Goal: Complete application form

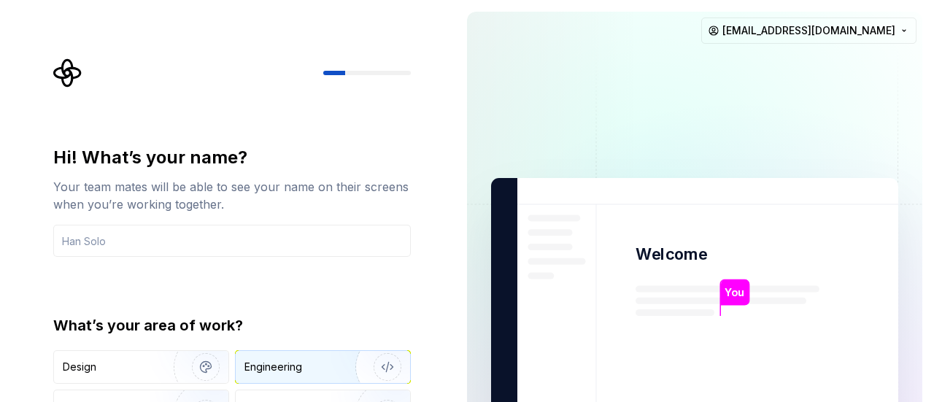
click at [263, 369] on div "Engineering" at bounding box center [274, 367] width 58 height 15
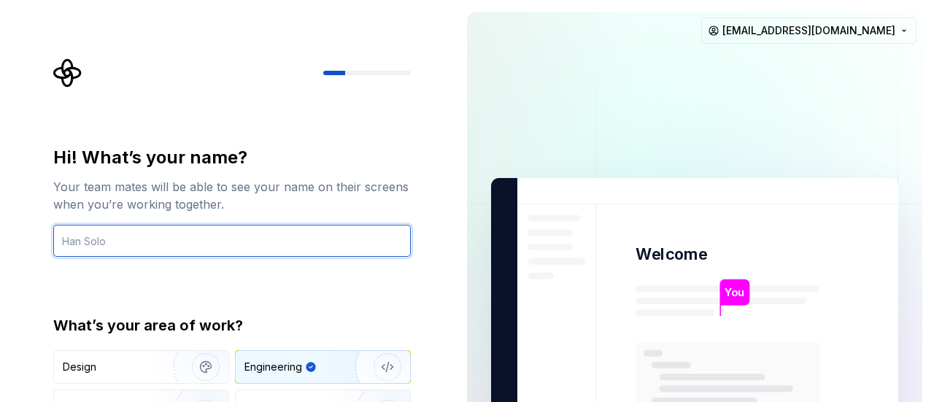
click at [215, 233] on input "text" at bounding box center [232, 241] width 358 height 32
type input "y"
type input "yogesh"
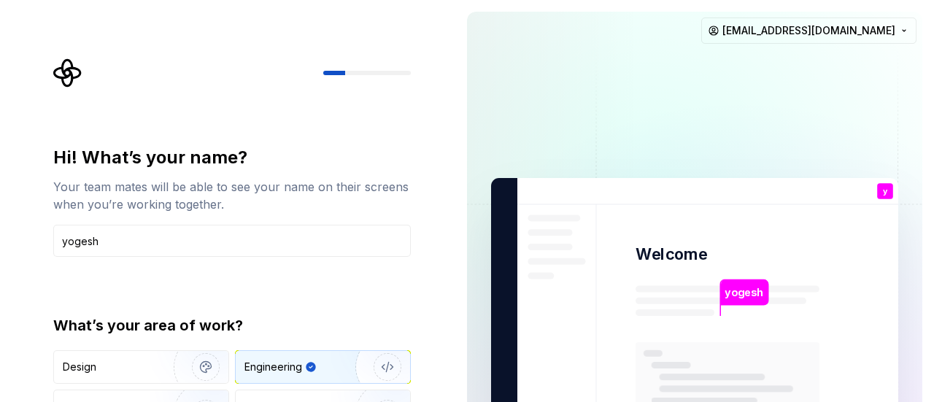
click at [384, 369] on img "button" at bounding box center [377, 367] width 93 height 98
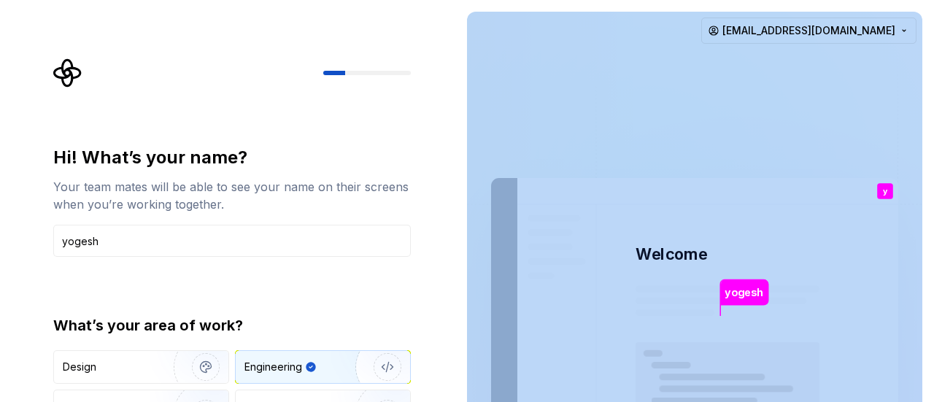
drag, startPoint x: 932, startPoint y: 108, endPoint x: 914, endPoint y: 192, distance: 85.9
click at [914, 192] on div "yogesh Welcome y You T B +3 Thomas Brooke Jamie sehrawaty38@gmail.com" at bounding box center [694, 329] width 479 height 658
click at [898, 201] on img at bounding box center [694, 330] width 591 height 690
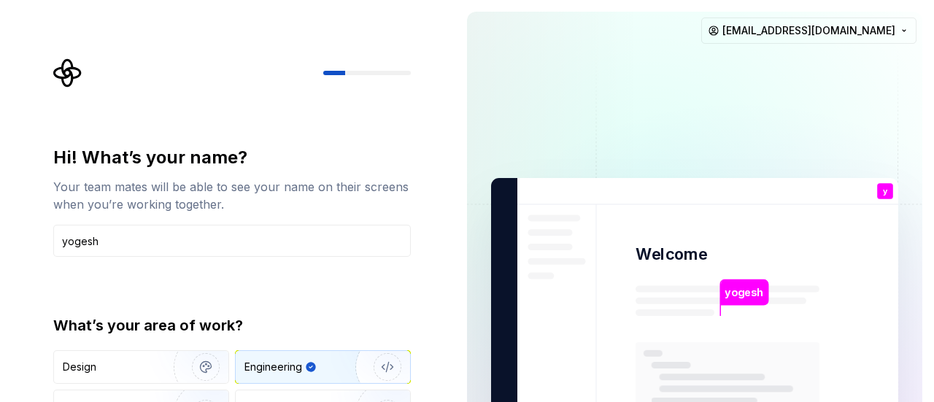
click at [743, 307] on div "yogesh" at bounding box center [745, 298] width 50 height 36
click at [755, 285] on p "yogesh" at bounding box center [744, 293] width 39 height 16
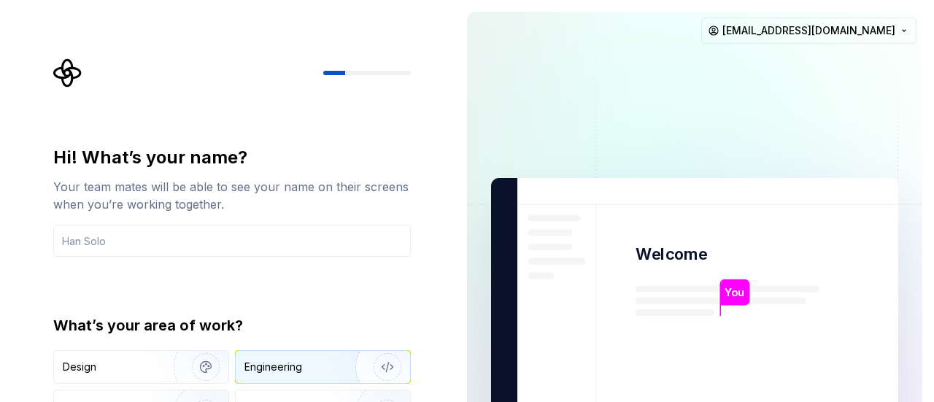
click at [339, 372] on img "button" at bounding box center [377, 367] width 93 height 98
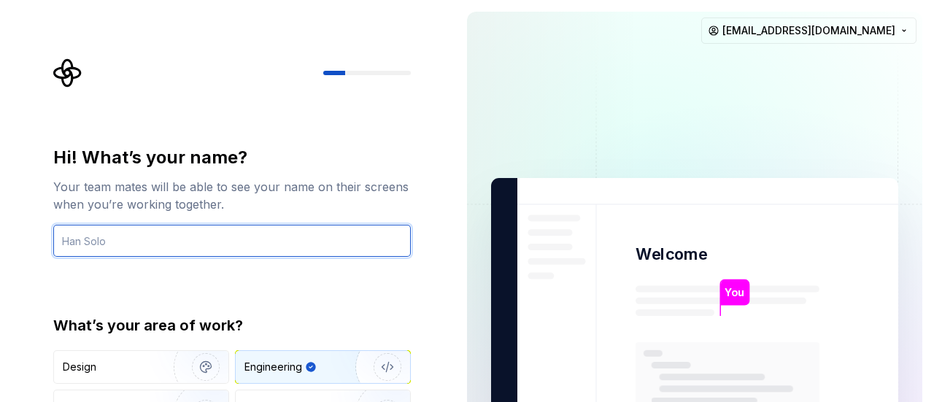
click at [304, 247] on input "text" at bounding box center [232, 241] width 358 height 32
type input "yogesh"
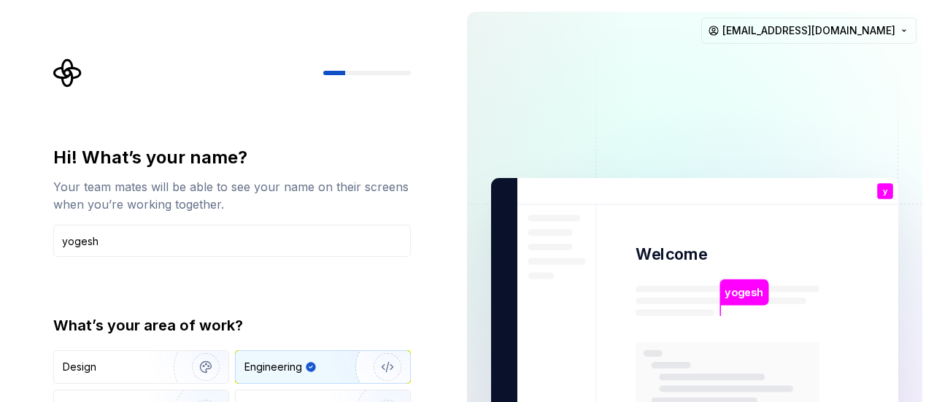
click at [355, 74] on div at bounding box center [367, 73] width 88 height 4
click at [74, 66] on icon "Supernova Logo" at bounding box center [67, 72] width 29 height 29
click at [149, 355] on div "Design" at bounding box center [141, 367] width 174 height 32
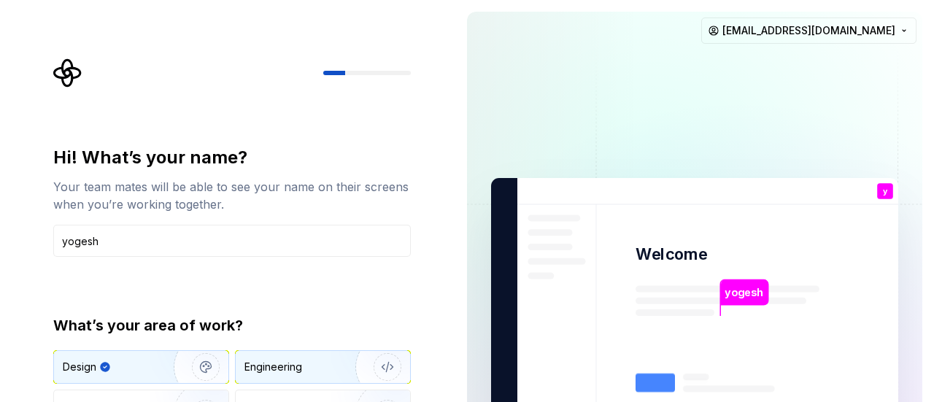
click at [282, 372] on div "Engineering" at bounding box center [274, 367] width 58 height 15
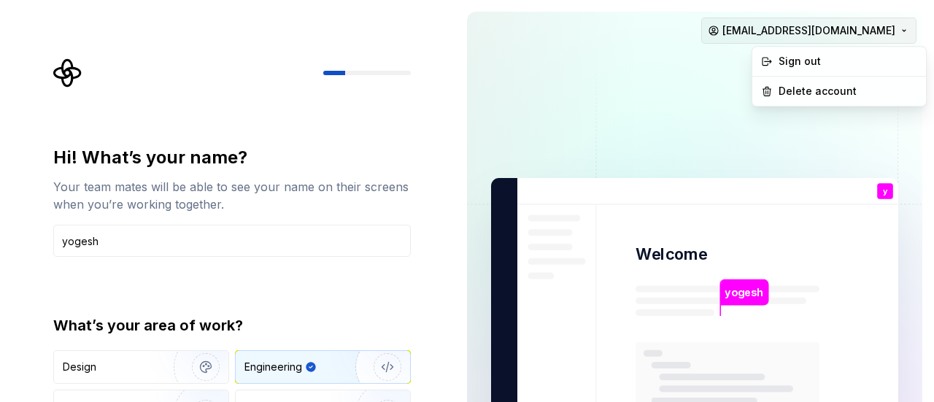
click at [879, 31] on html "Hi! What’s your name? Your team mates will be able to see your name on their sc…" at bounding box center [467, 201] width 934 height 402
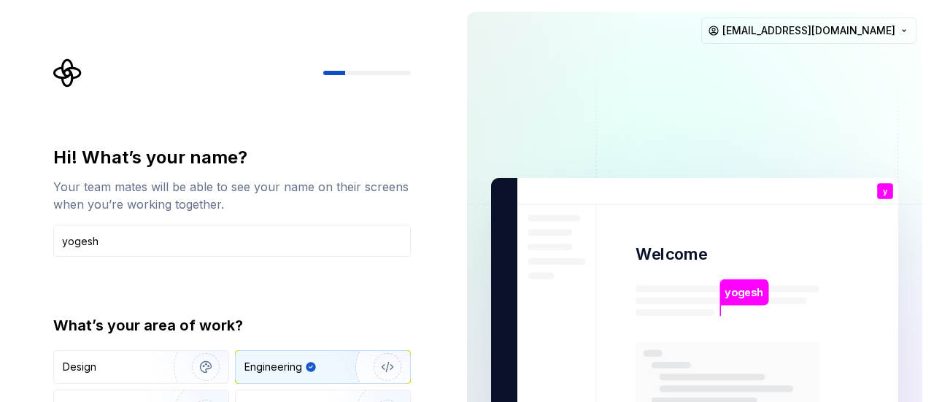
click at [861, 37] on html "Hi! What’s your name? Your team mates will be able to see your name on their sc…" at bounding box center [467, 201] width 934 height 402
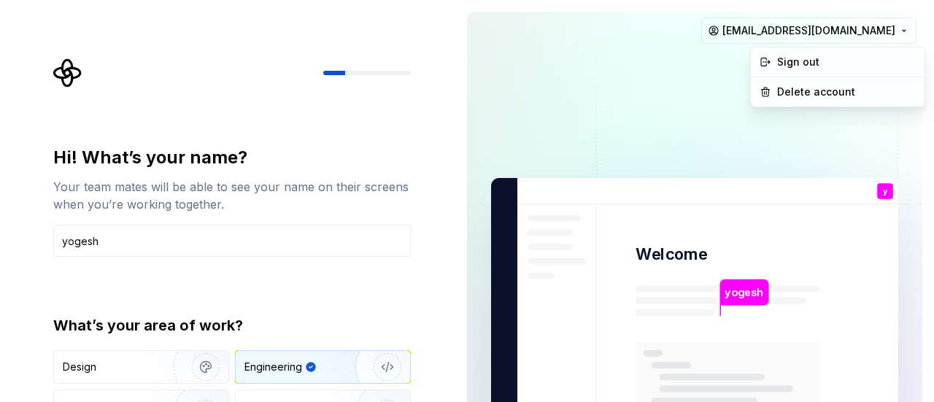
click at [861, 37] on html "Hi! What’s your name? Your team mates will be able to see your name on their sc…" at bounding box center [467, 201] width 934 height 402
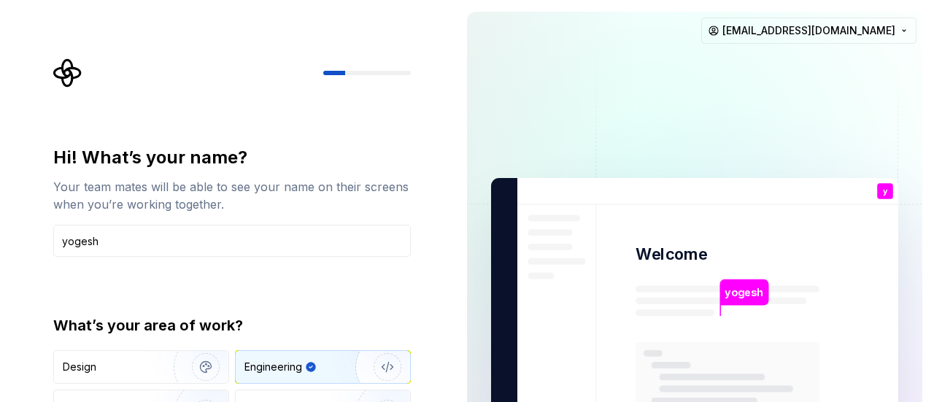
click at [861, 37] on html "Hi! What’s your name? Your team mates will be able to see your name on their sc…" at bounding box center [467, 201] width 934 height 402
click at [655, 85] on img at bounding box center [694, 330] width 591 height 690
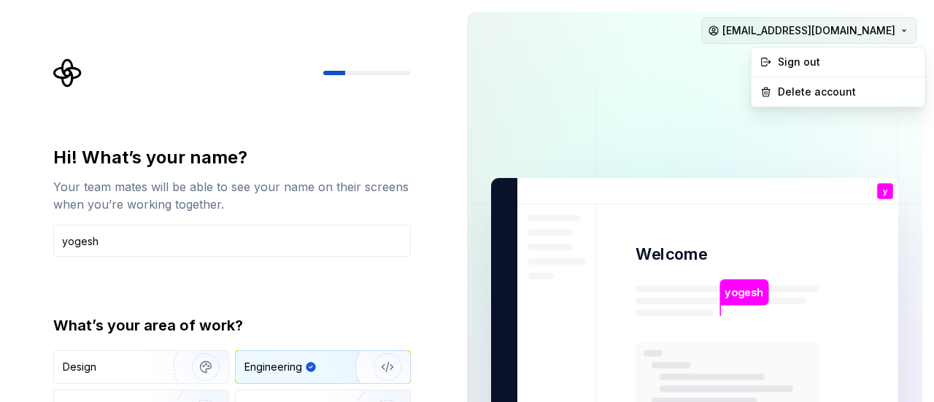
click at [794, 34] on html "Hi! What’s your name? Your team mates will be able to see your name on their sc…" at bounding box center [467, 201] width 934 height 402
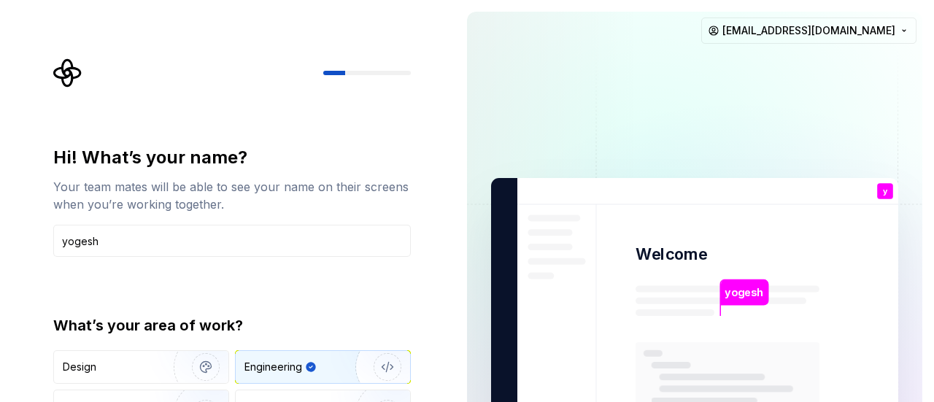
click at [655, 107] on html "Hi! What’s your name? Your team mates will be able to see your name on their sc…" at bounding box center [467, 201] width 934 height 402
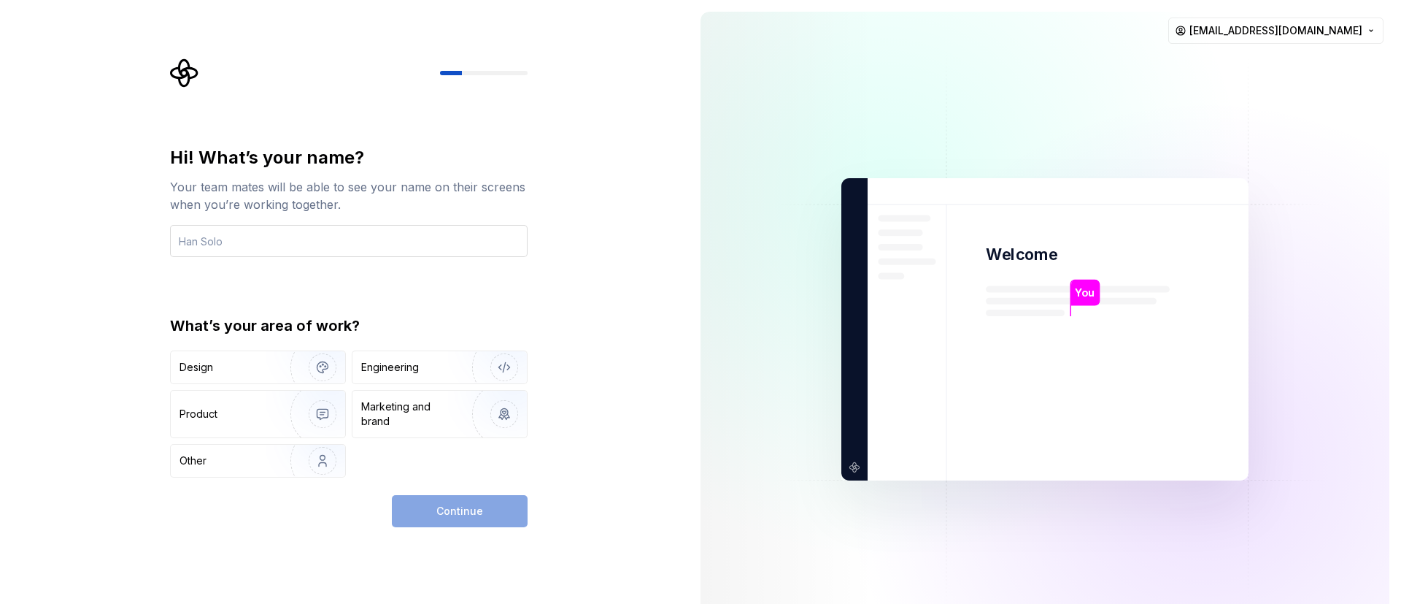
click at [276, 253] on input "text" at bounding box center [349, 241] width 358 height 32
type input "yogesh"
click at [377, 377] on div "Engineering" at bounding box center [440, 367] width 174 height 32
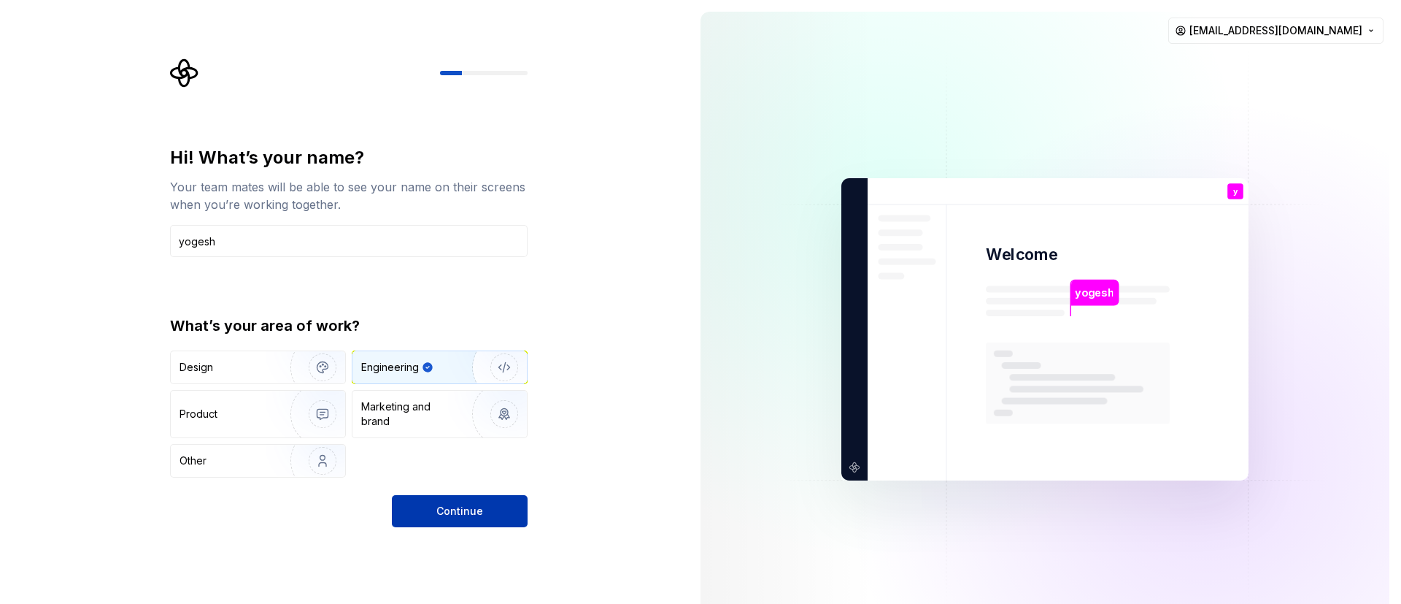
click at [464, 401] on span "Continue" at bounding box center [460, 511] width 47 height 15
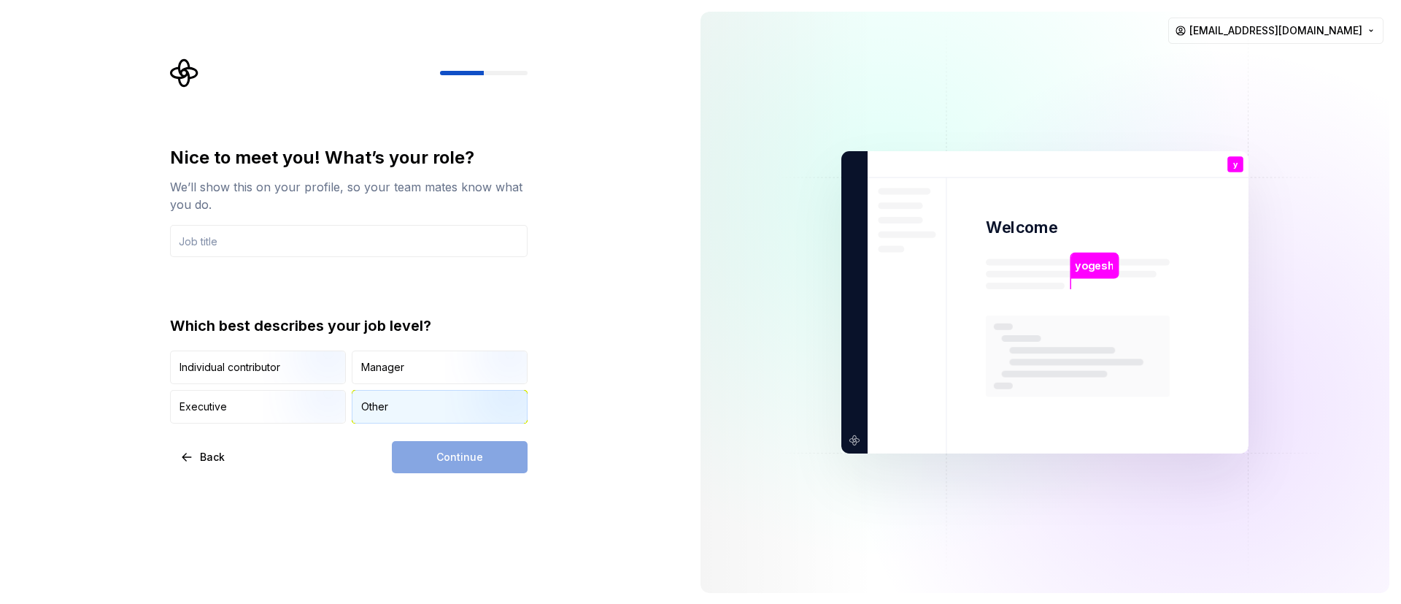
click at [380, 401] on div "Other" at bounding box center [374, 406] width 27 height 15
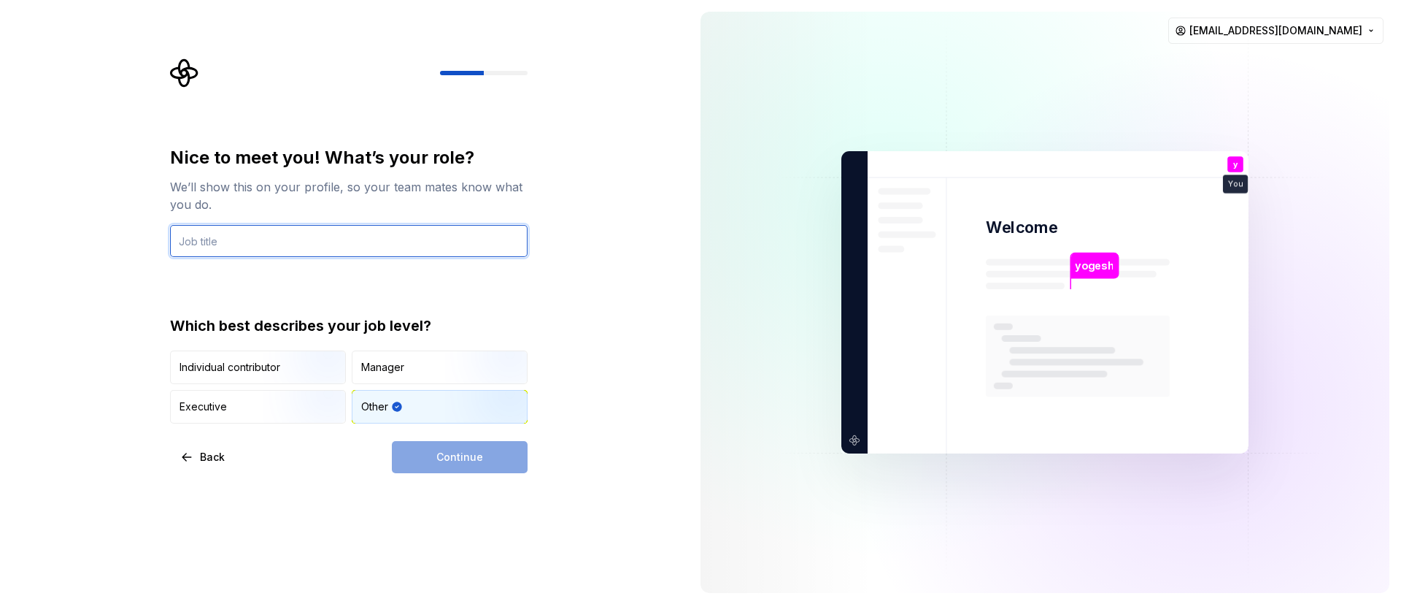
click at [319, 238] on input "text" at bounding box center [349, 241] width 358 height 32
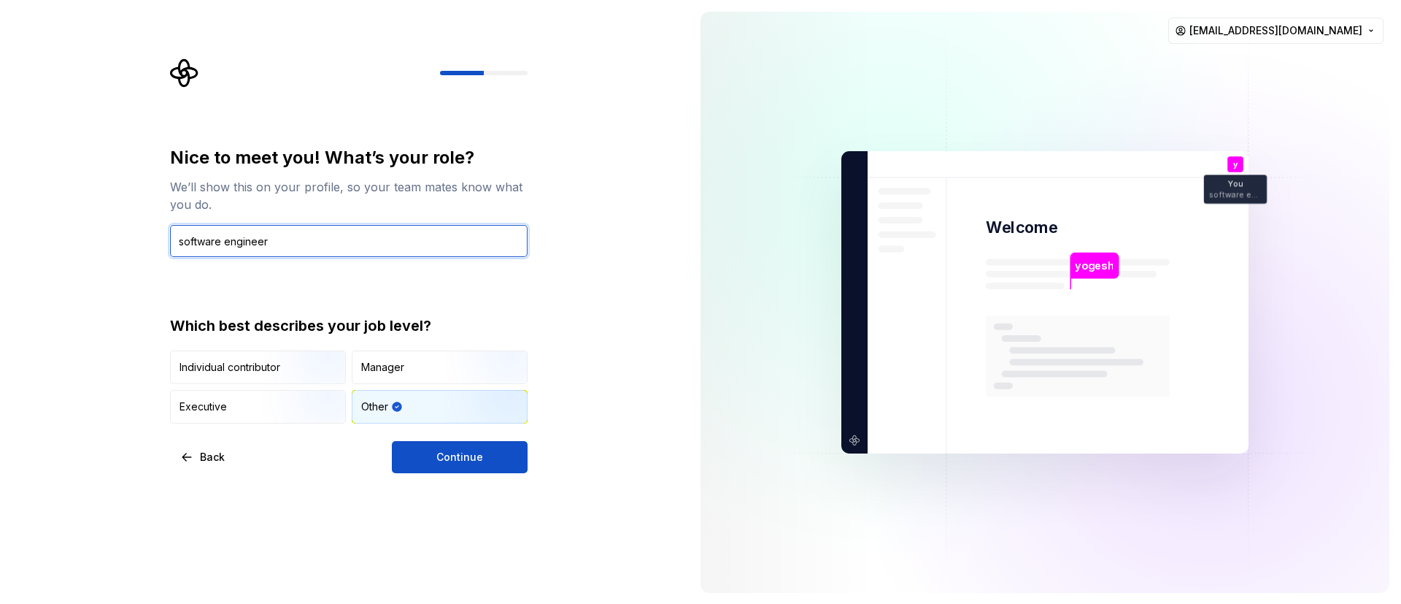
type input "software engineer"
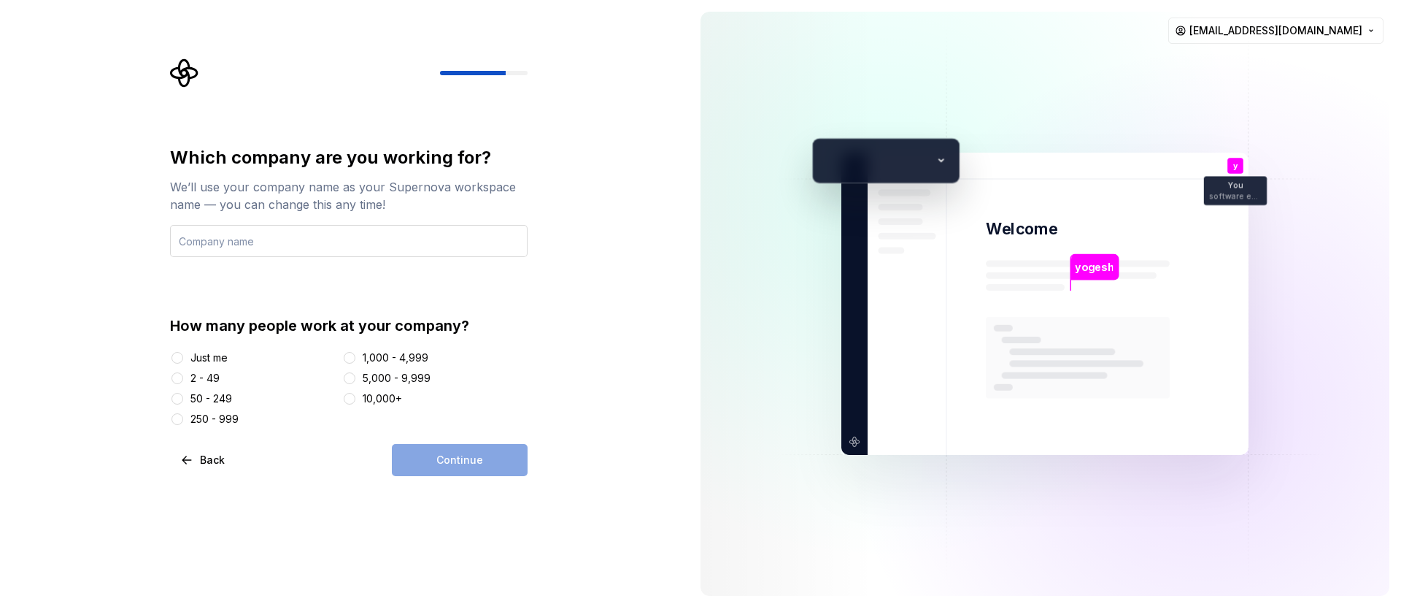
click at [309, 237] on input "text" at bounding box center [349, 241] width 358 height 32
type input "student"
click at [190, 401] on button "Back" at bounding box center [203, 460] width 67 height 32
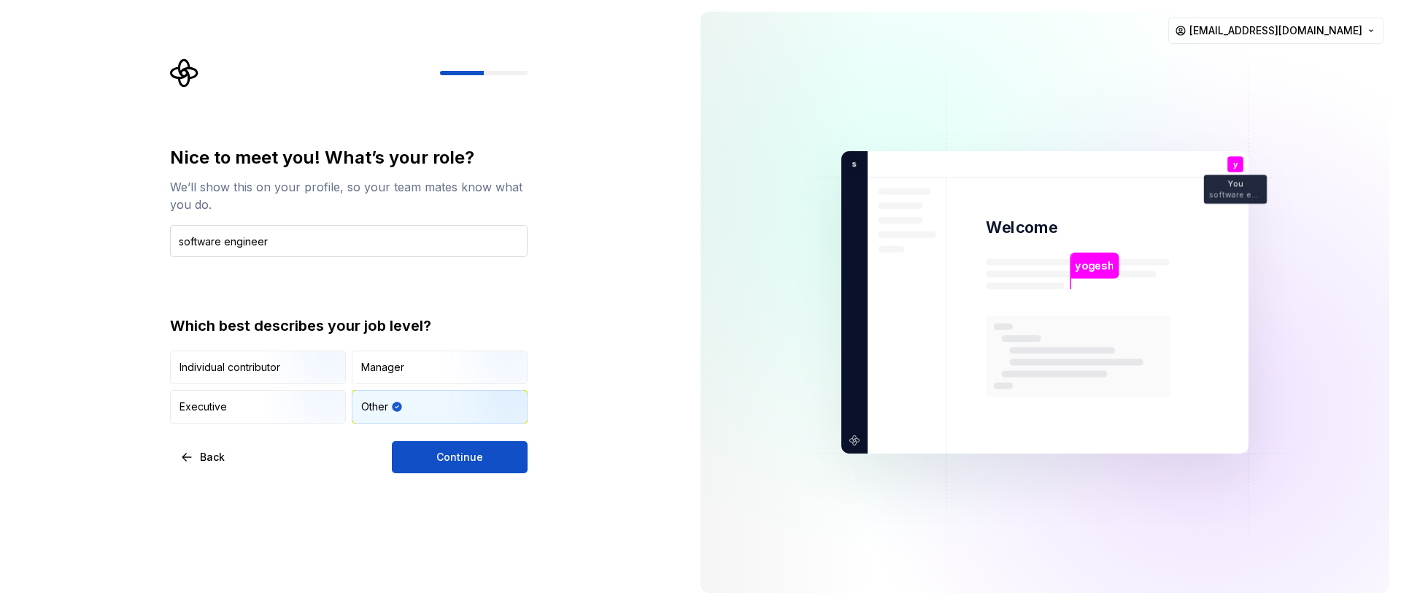
click at [293, 237] on input "software engineer" at bounding box center [349, 241] width 358 height 32
type input "student"
click at [452, 401] on span "Continue" at bounding box center [460, 457] width 47 height 15
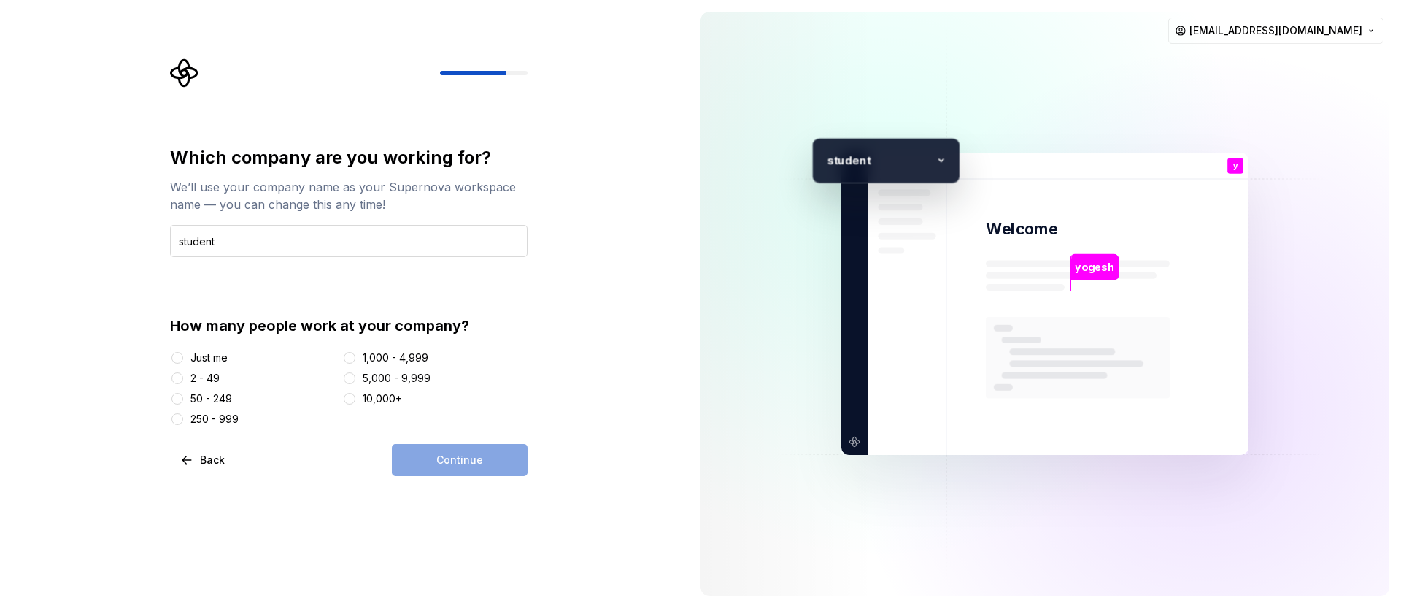
click at [303, 235] on input "student" at bounding box center [349, 241] width 358 height 32
type input "student"
click at [174, 352] on button "Just me" at bounding box center [178, 358] width 12 height 12
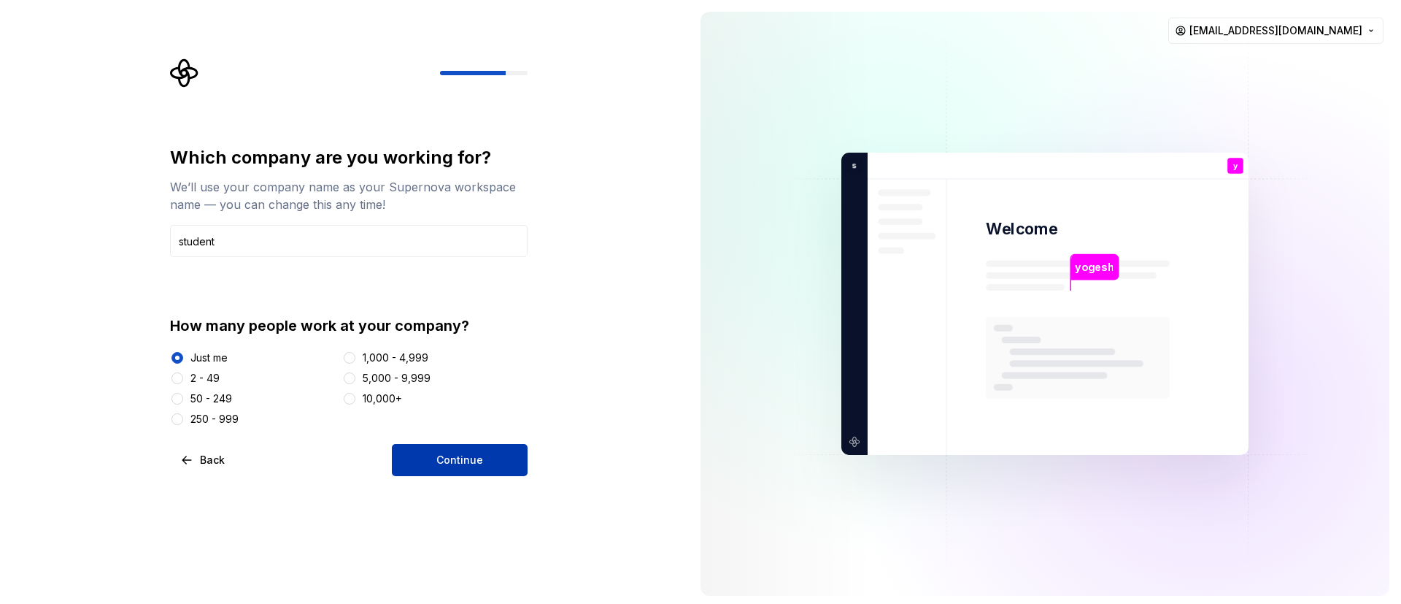
click at [427, 401] on button "Continue" at bounding box center [460, 460] width 136 height 32
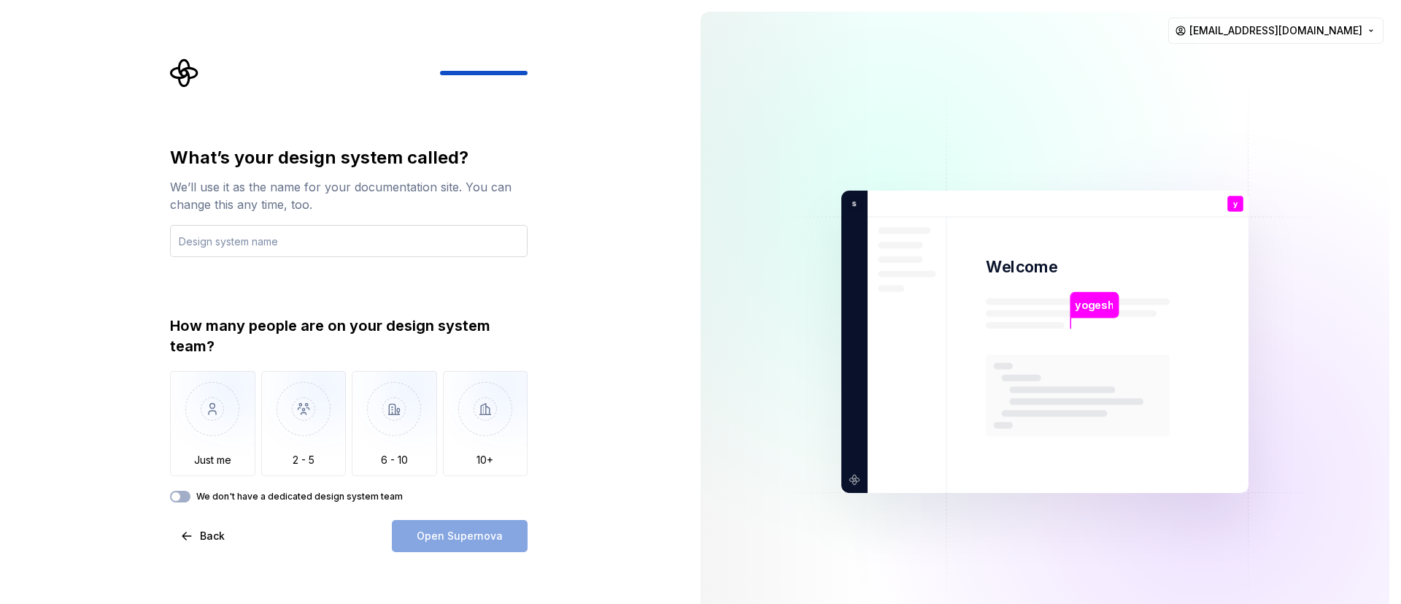
click at [283, 231] on input "text" at bounding box center [349, 241] width 358 height 32
click at [231, 401] on img "button" at bounding box center [212, 420] width 85 height 98
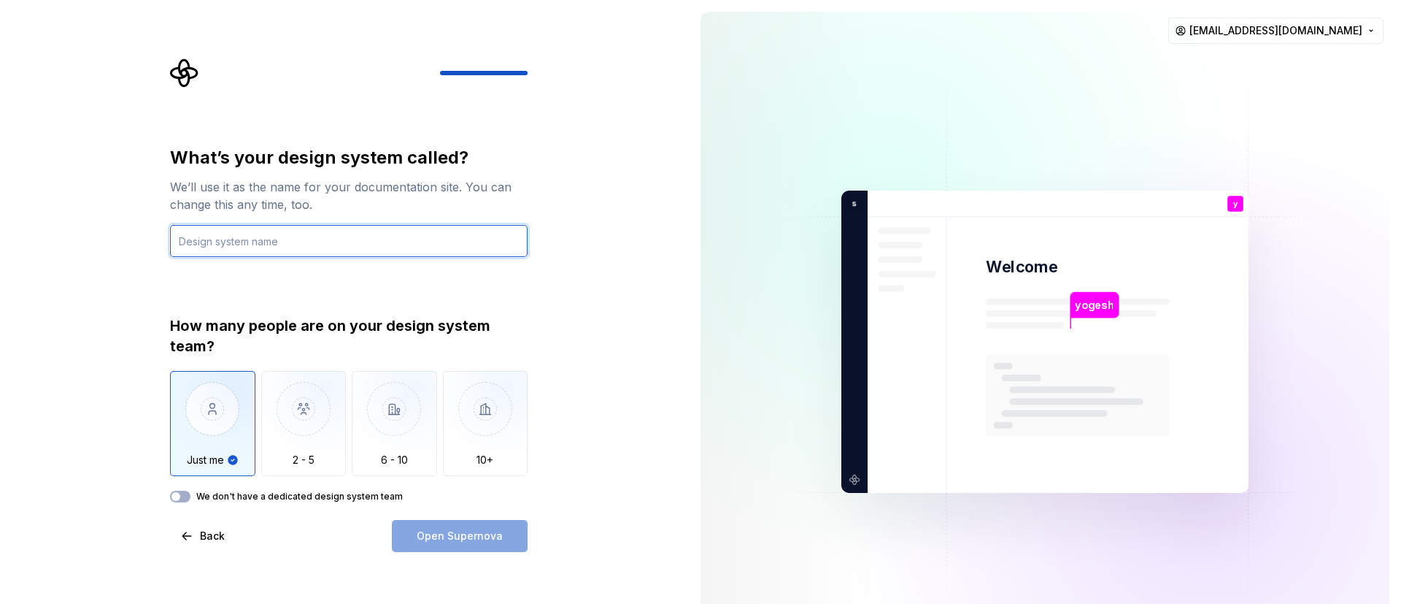
click at [287, 242] on input "text" at bounding box center [349, 241] width 358 height 32
type input "yogesh"
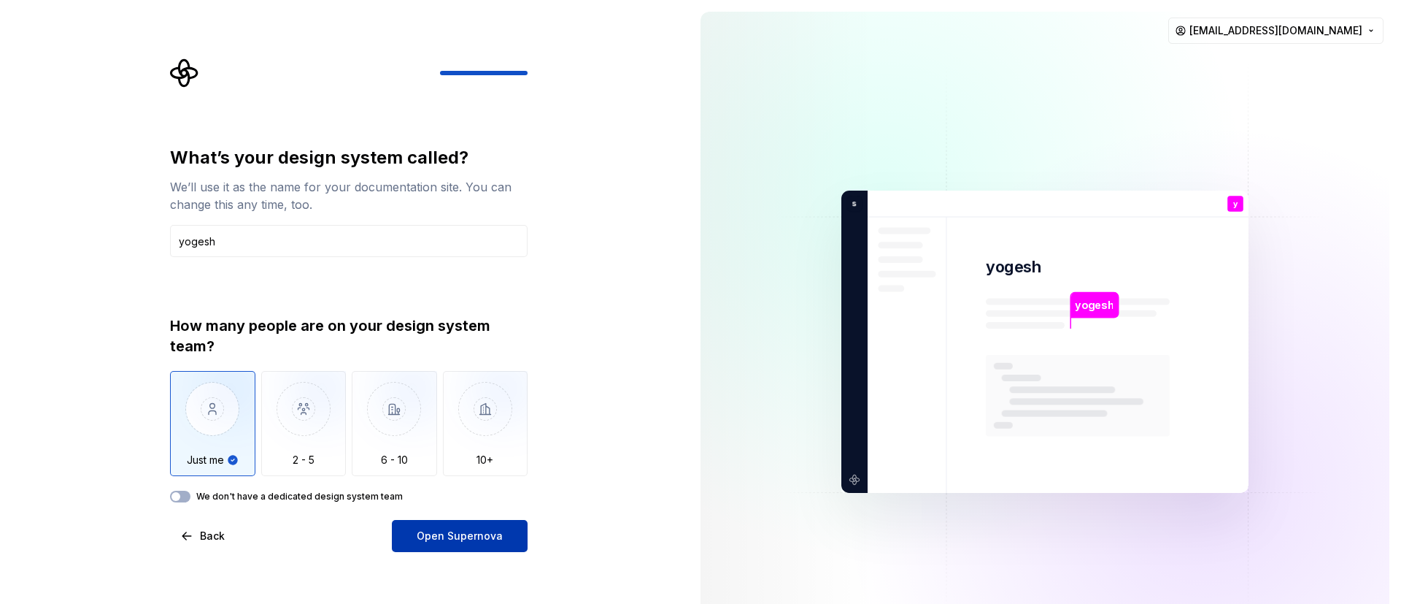
click at [423, 401] on span "Open Supernova" at bounding box center [460, 535] width 86 height 15
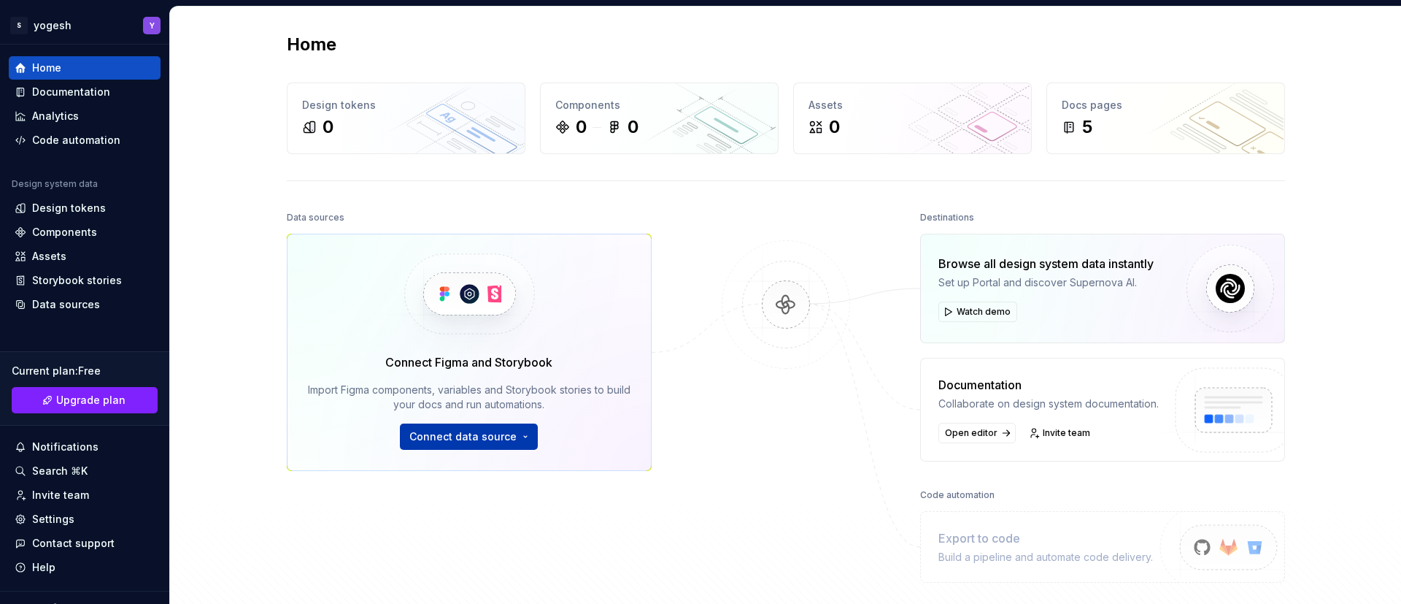
click at [507, 401] on button "Connect data source" at bounding box center [469, 436] width 138 height 26
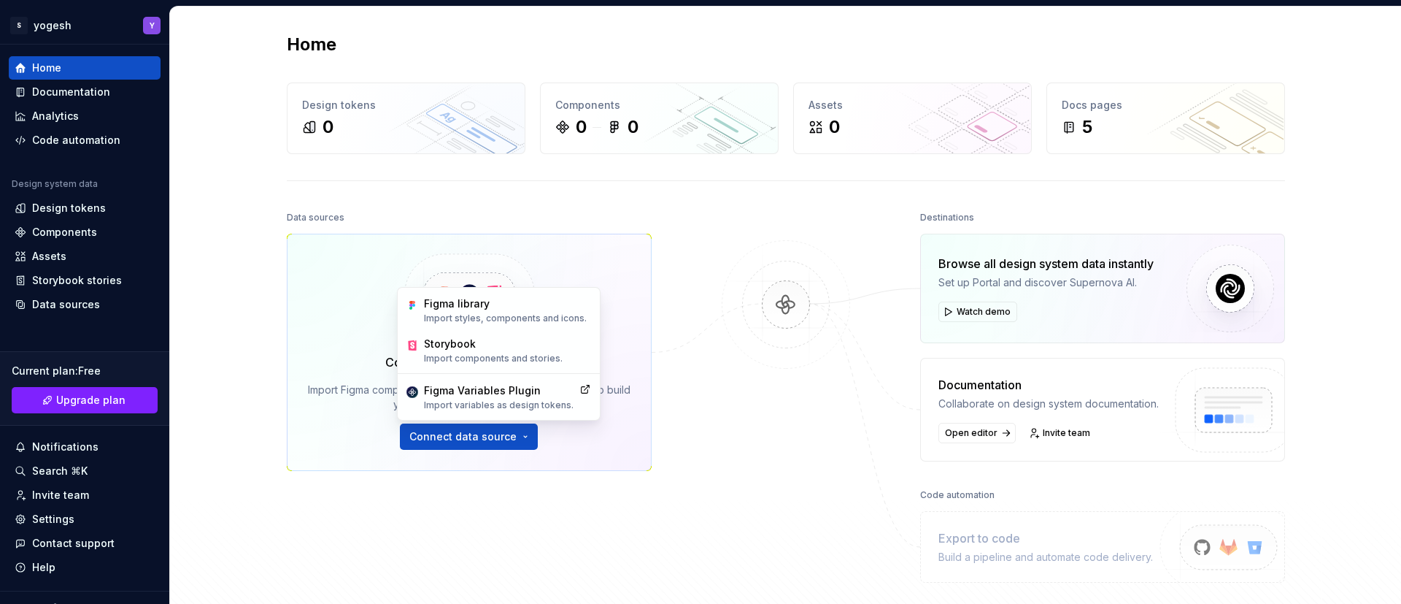
click at [594, 401] on div "Data sources Connect Figma and Storybook Import Figma components, variables and…" at bounding box center [469, 388] width 365 height 362
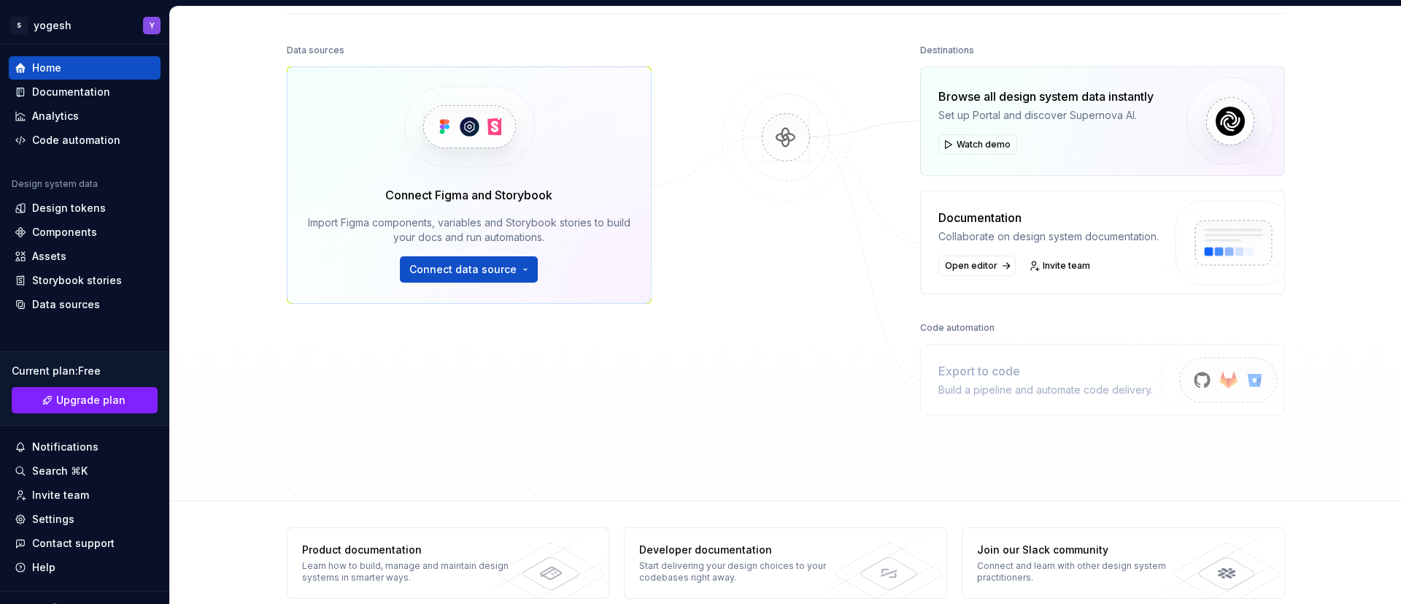
scroll to position [188, 0]
